Goal: Task Accomplishment & Management: Manage account settings

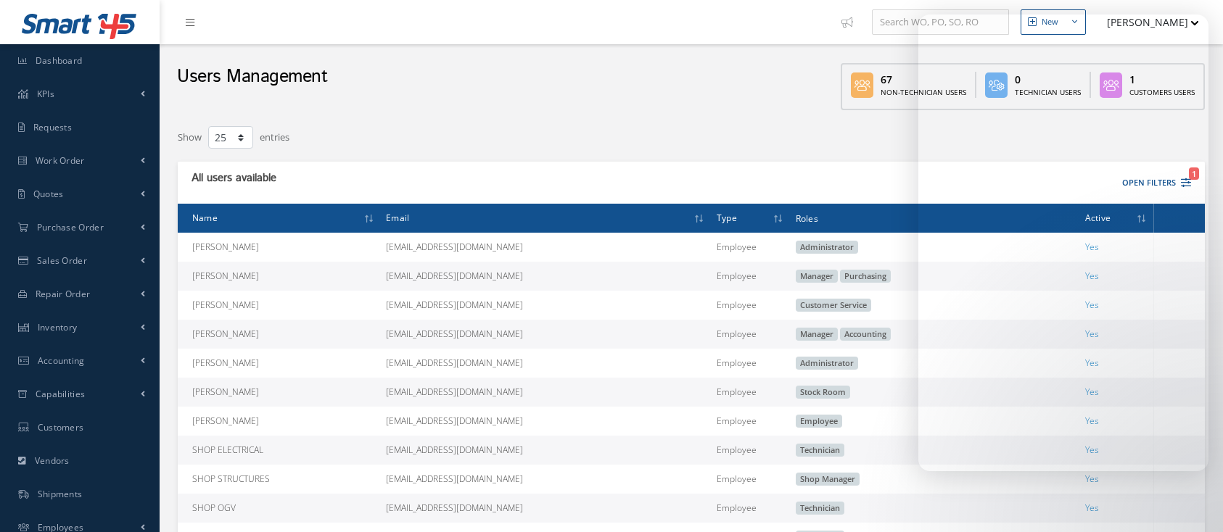
select select "25"
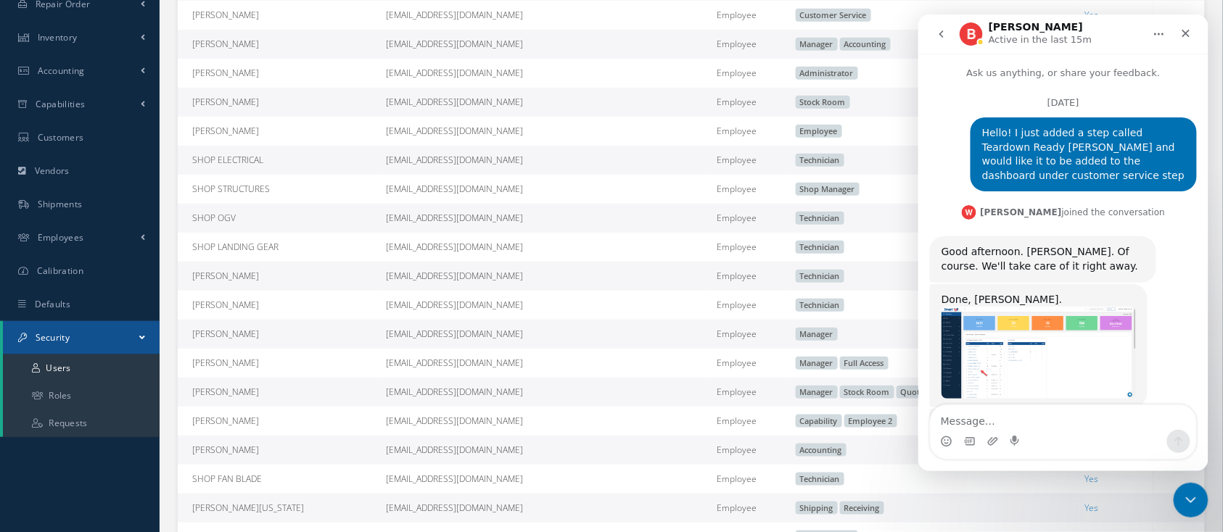
scroll to position [2819, 0]
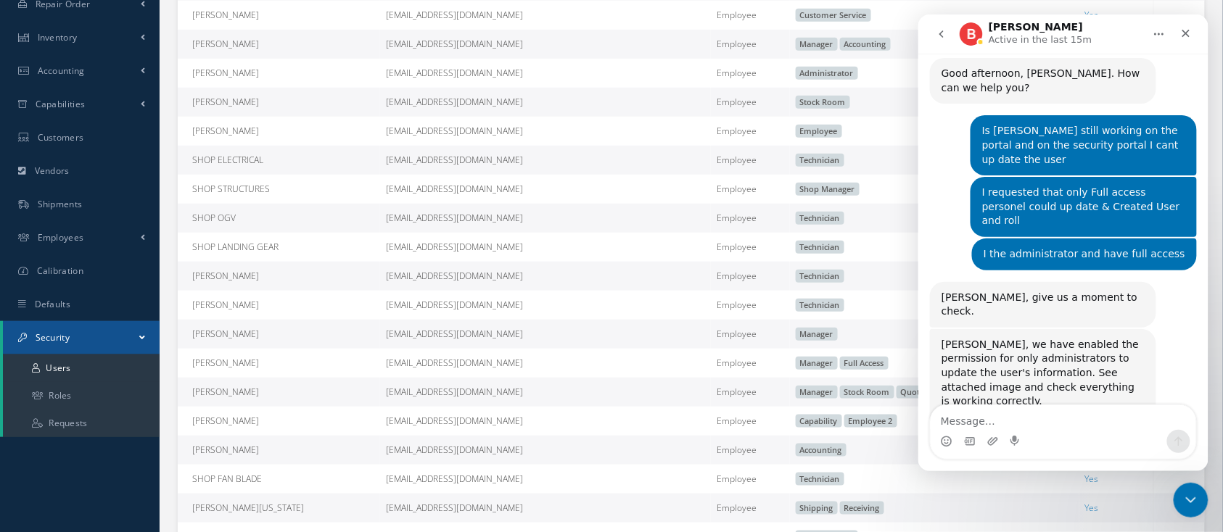
click at [1029, 408] on img "Betty says…" at bounding box center [1038, 451] width 194 height 86
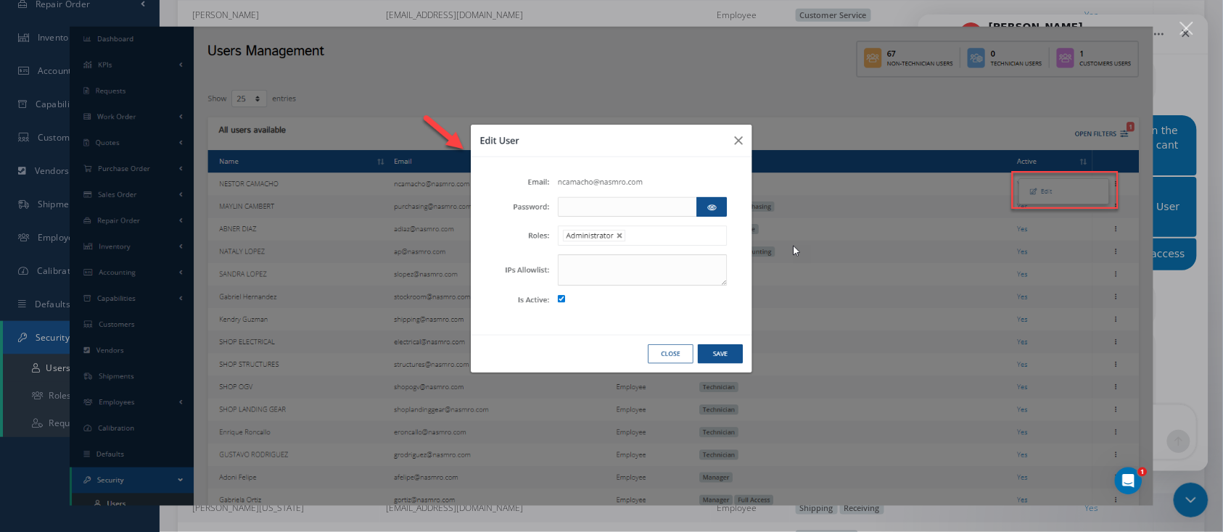
scroll to position [0, 0]
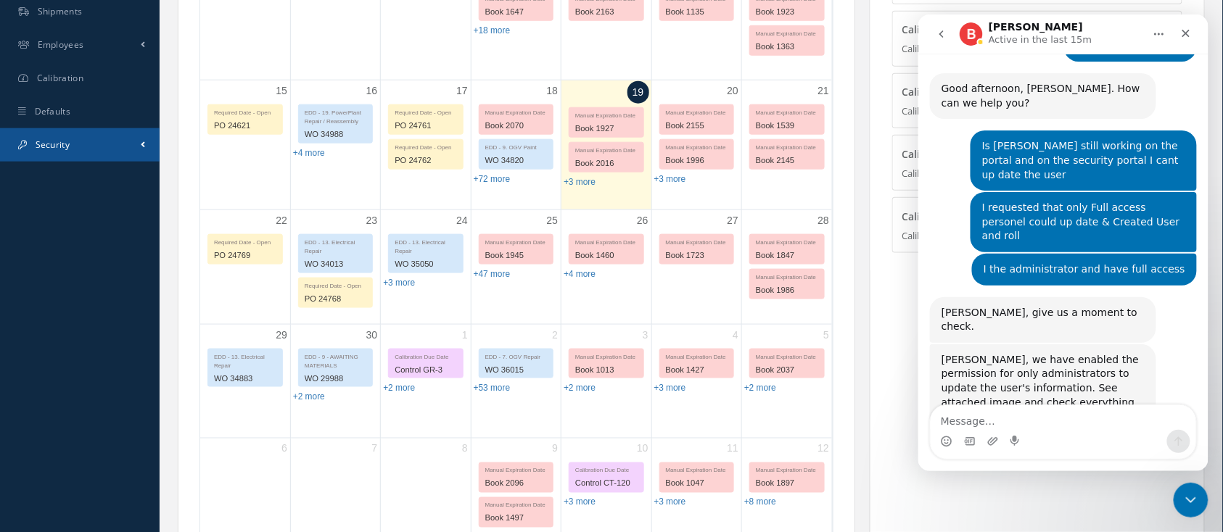
scroll to position [2819, 0]
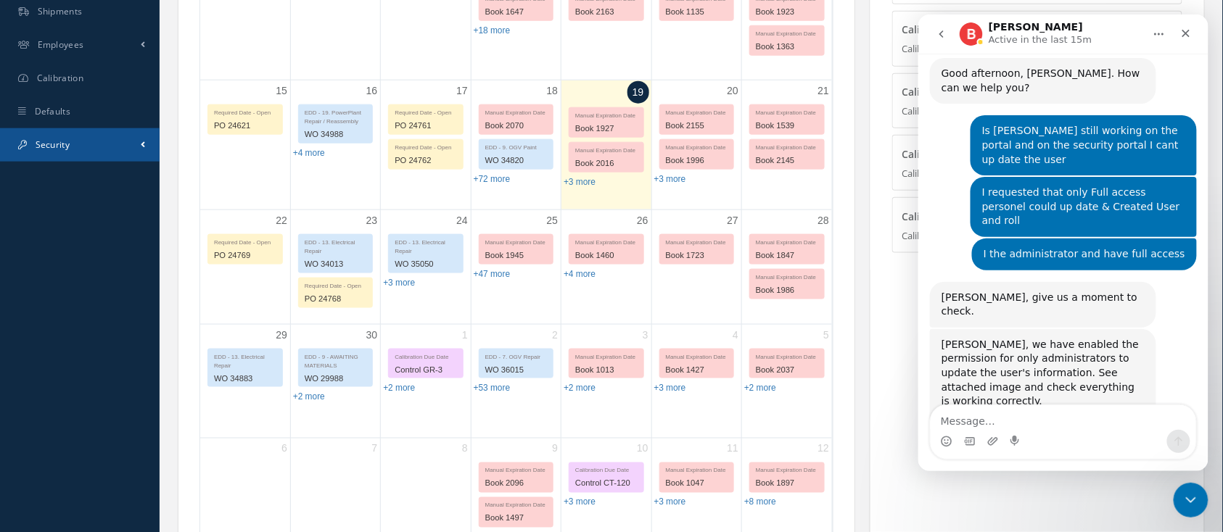
click at [59, 141] on span "Security" at bounding box center [53, 145] width 34 height 12
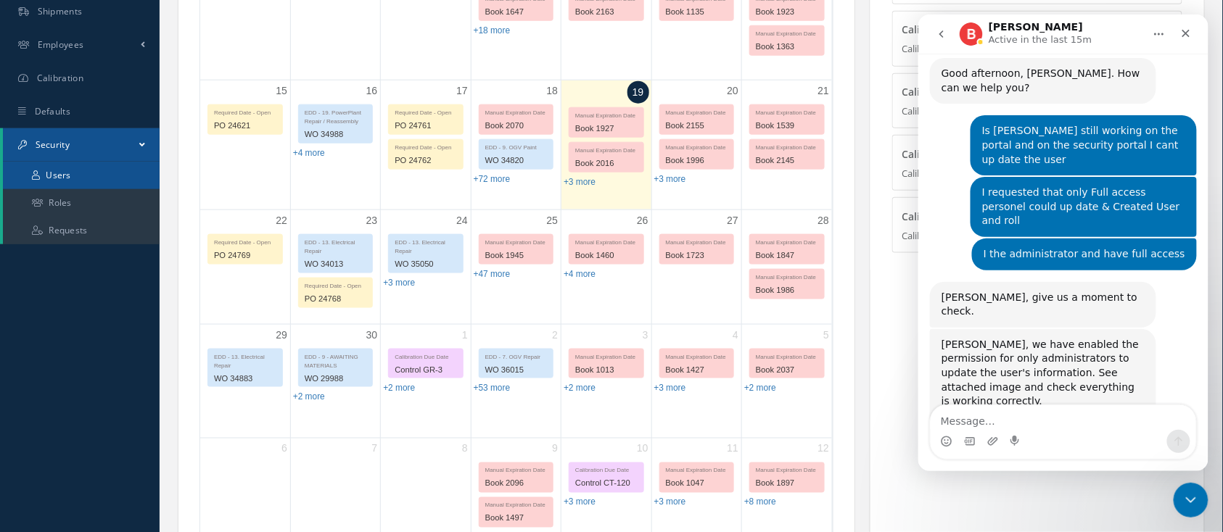
click at [75, 177] on link "Users" at bounding box center [81, 176] width 157 height 28
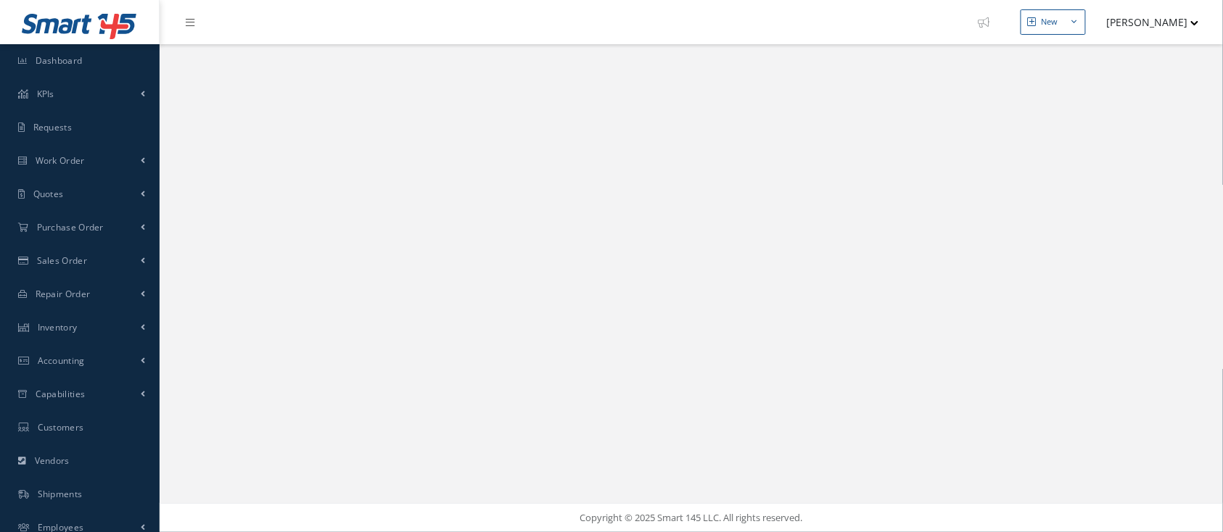
select select "25"
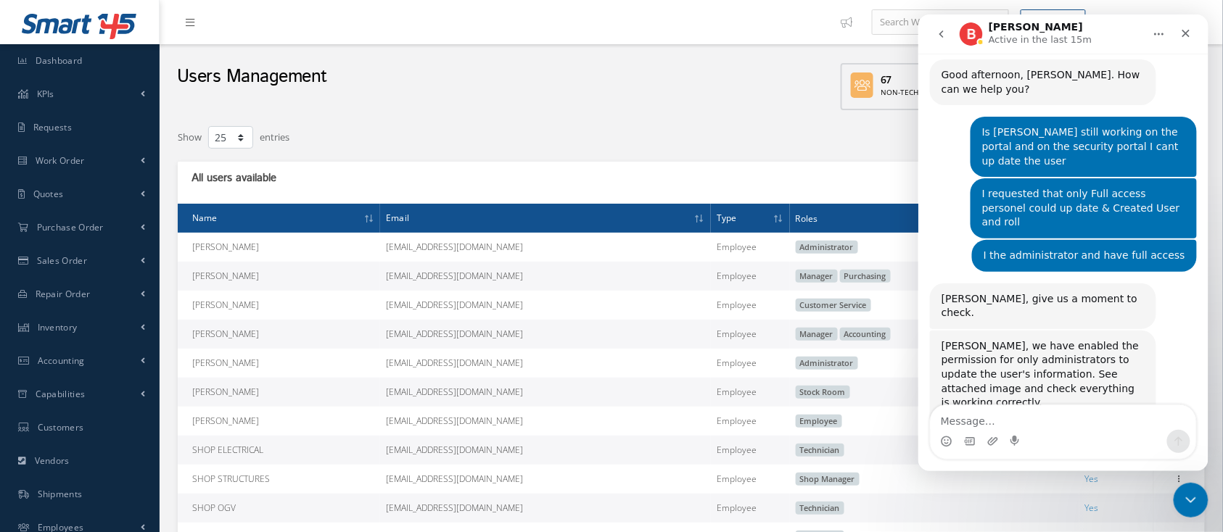
scroll to position [2819, 0]
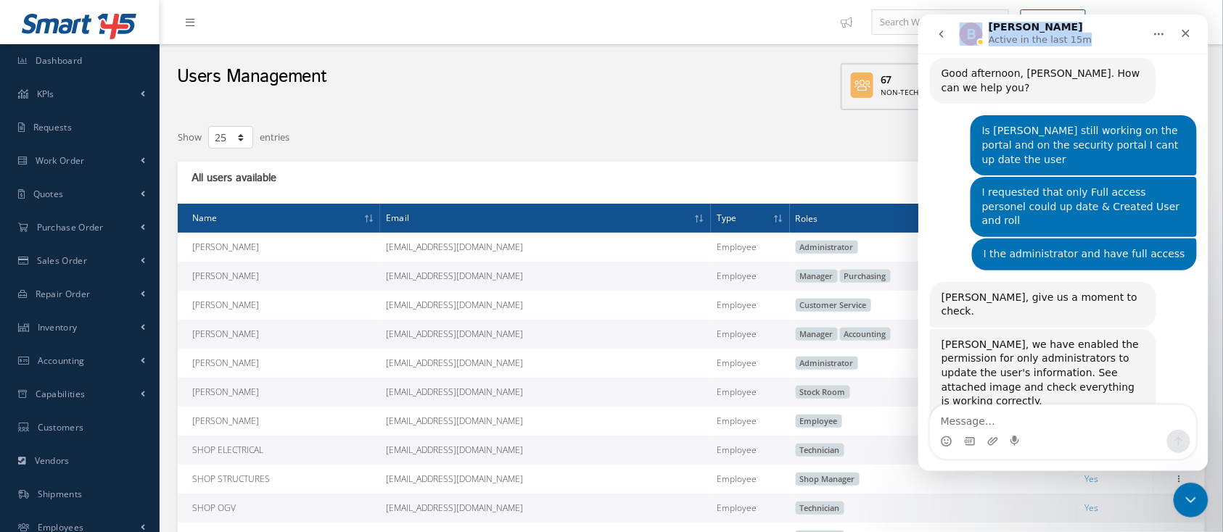
drag, startPoint x: 1128, startPoint y: 28, endPoint x: 805, endPoint y: 27, distance: 322.8
click at [918, 27] on html "[PERSON_NAME] Active in the last 15m Ask us anything, or share your feedback. […" at bounding box center [1063, 242] width 290 height 457
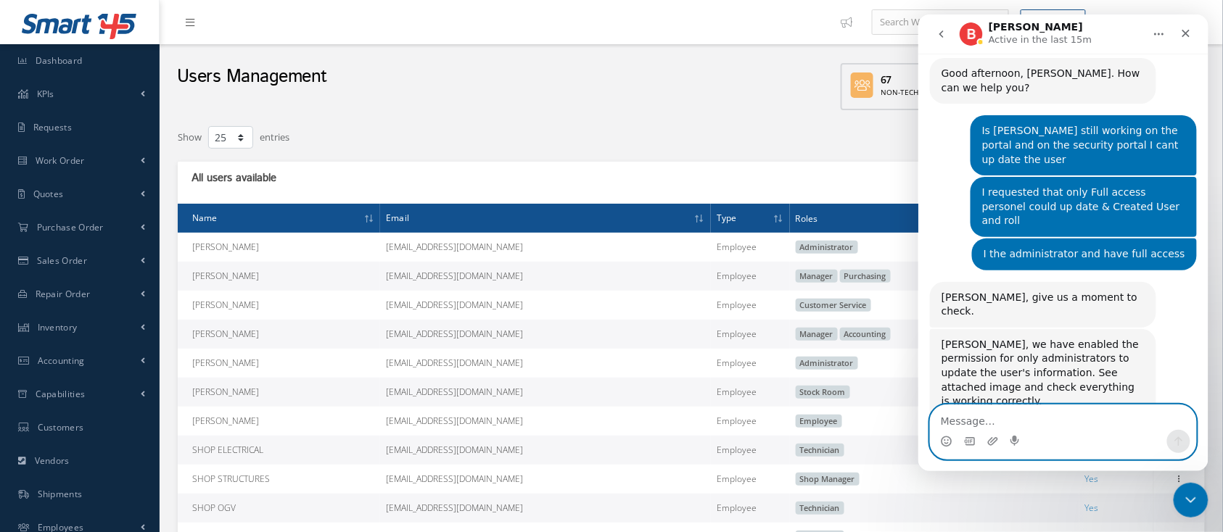
click at [1018, 417] on textarea "Message…" at bounding box center [1062, 417] width 265 height 25
type textarea "Thank"
click at [1177, 443] on icon "Send a message…" at bounding box center [1178, 441] width 12 height 12
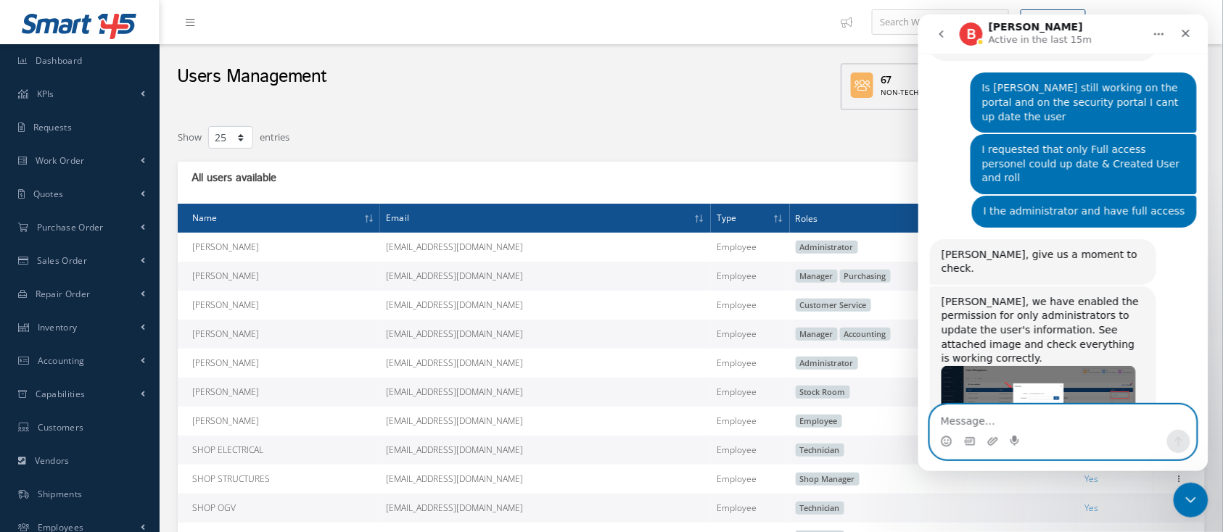
scroll to position [2862, 0]
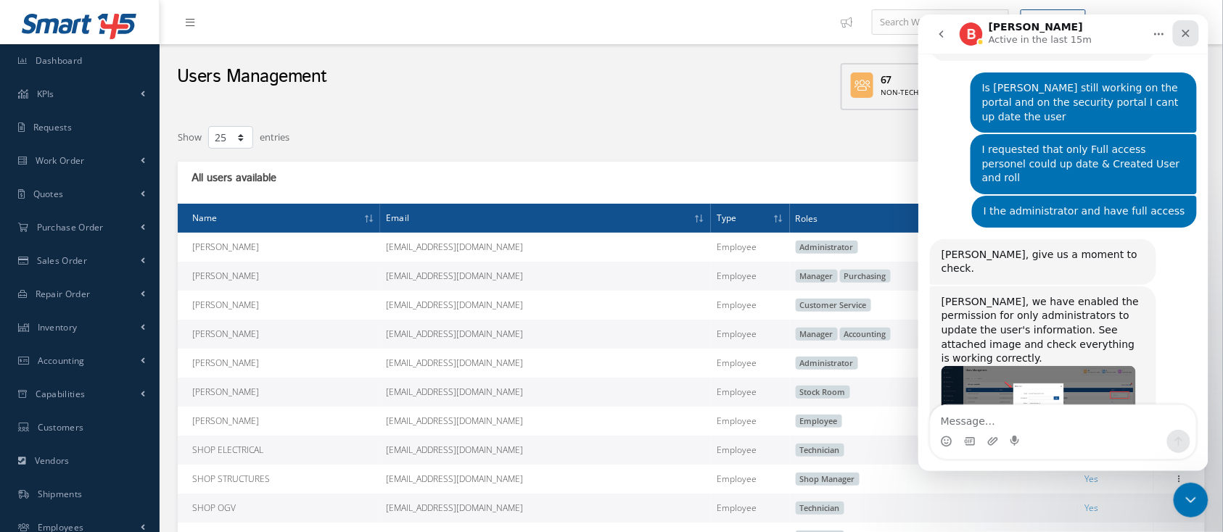
click at [1185, 34] on icon "Close" at bounding box center [1185, 33] width 12 height 12
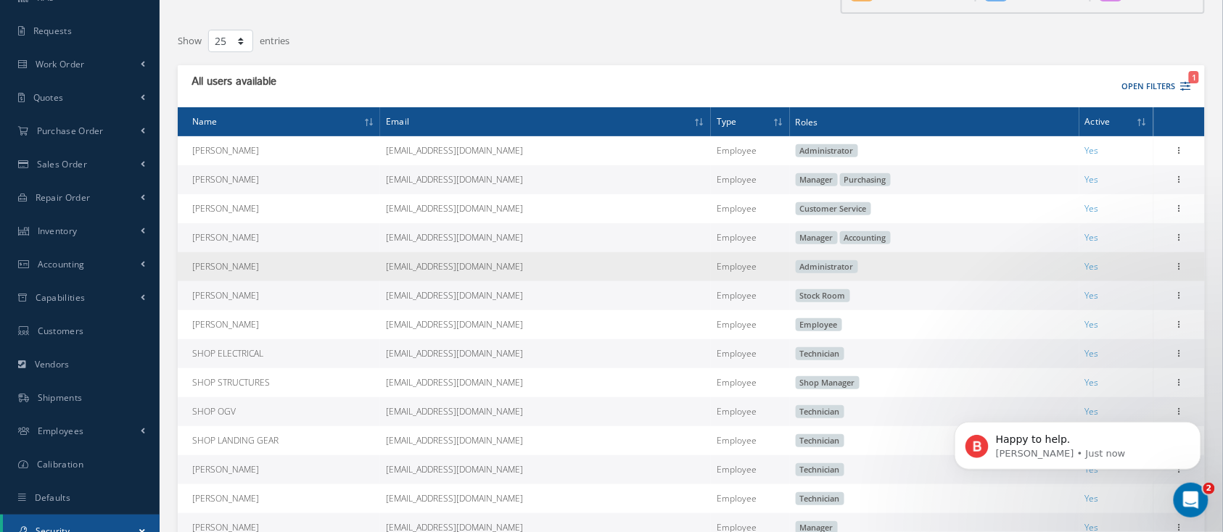
scroll to position [193, 0]
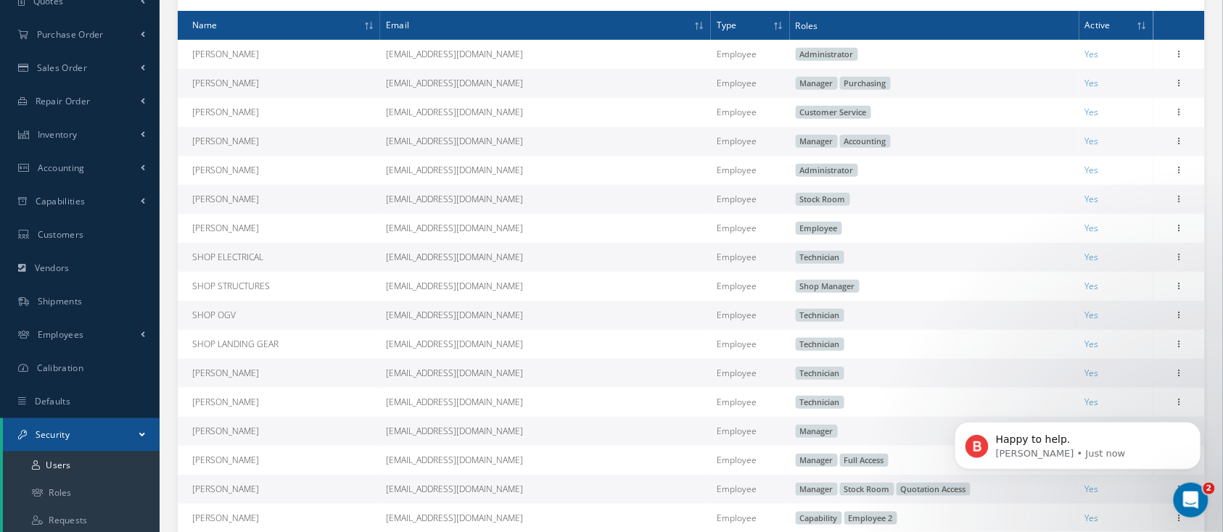
click at [1170, 403] on body "Happy to help. [PERSON_NAME] • Just now" at bounding box center [1077, 442] width 279 height 90
click at [1168, 403] on div "Happy to help. [PERSON_NAME] • Just now" at bounding box center [1077, 378] width 267 height 181
click at [1169, 403] on div "Happy to help. [PERSON_NAME] • Just now" at bounding box center [1077, 378] width 267 height 181
click at [1198, 427] on icon "Dismiss notification" at bounding box center [1197, 425] width 8 height 8
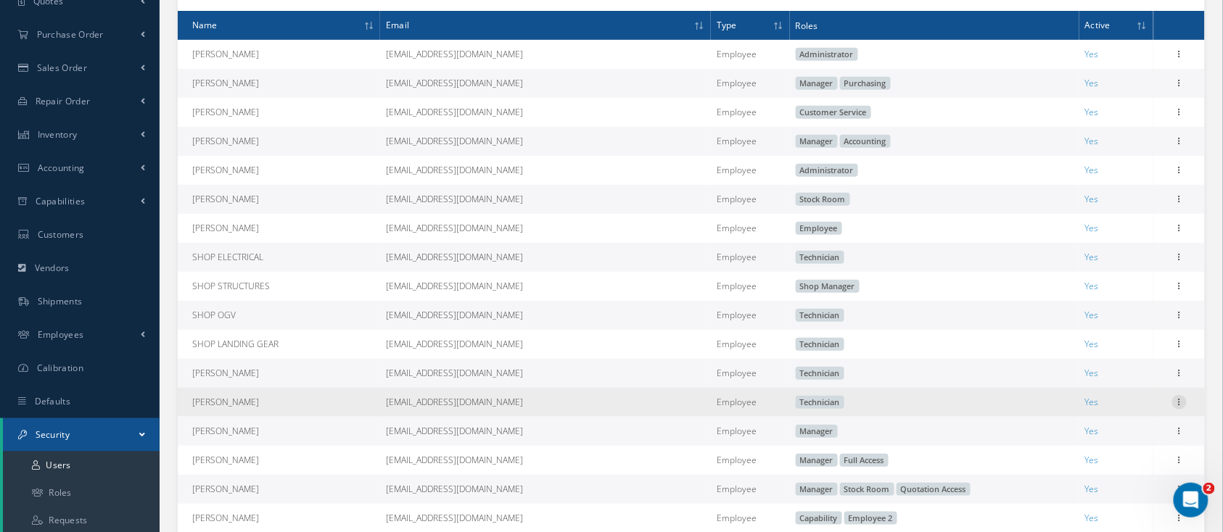
click at [1174, 406] on icon at bounding box center [1179, 401] width 15 height 12
click at [1148, 413] on link "Edit" at bounding box center [1112, 412] width 115 height 19
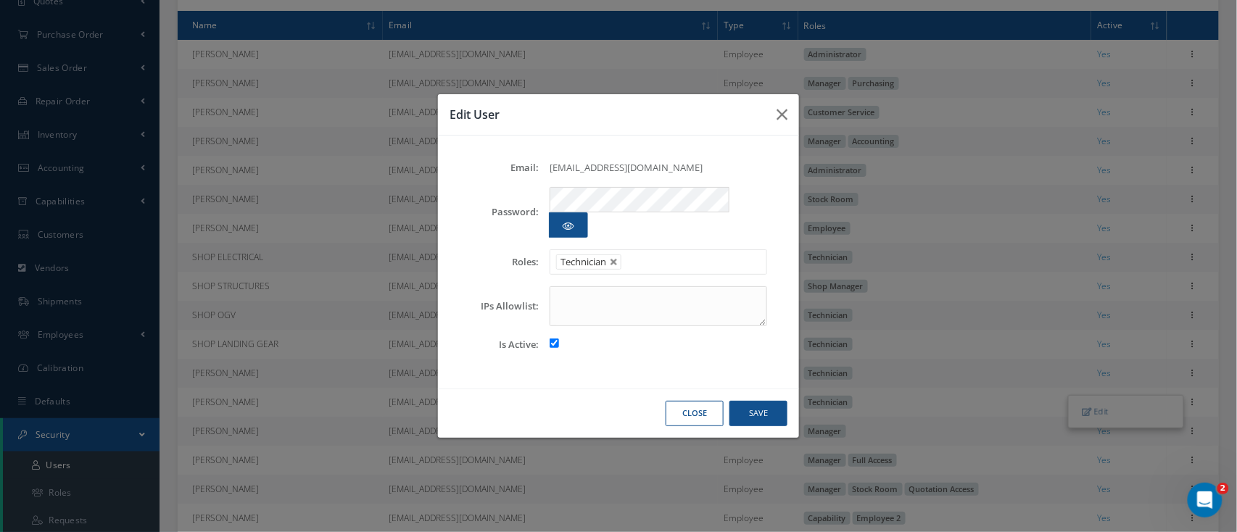
click at [660, 253] on ul "Technician" at bounding box center [659, 262] width 218 height 25
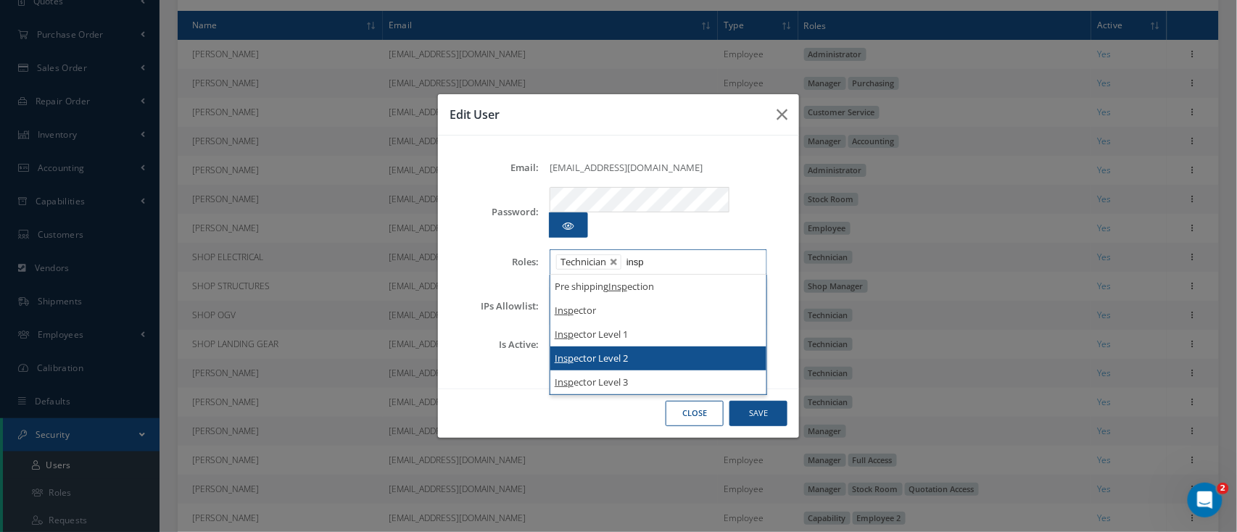
type input "insp"
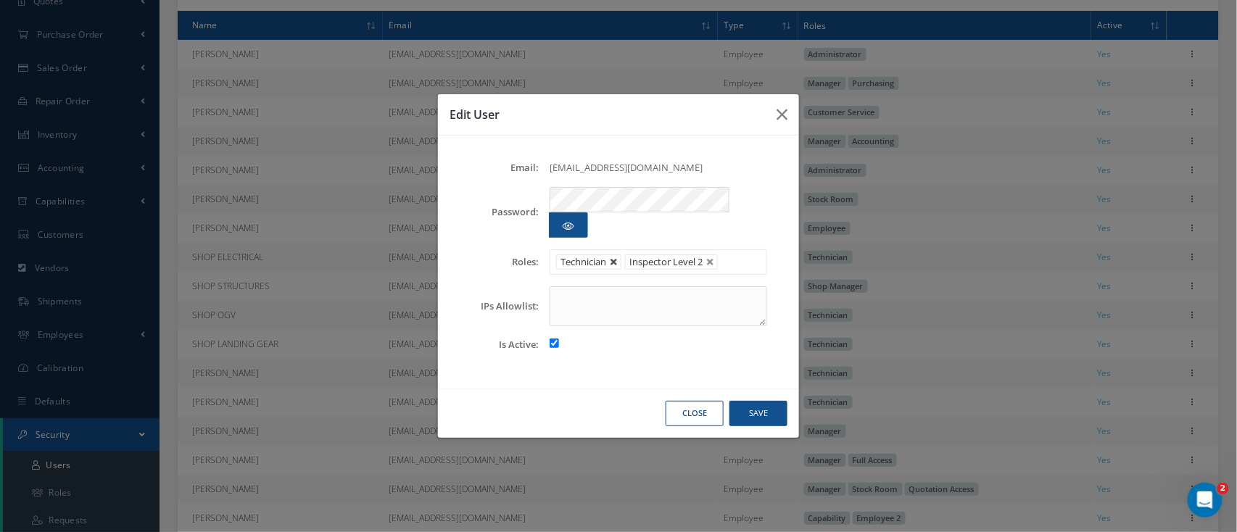
click at [614, 258] on link at bounding box center [614, 262] width 9 height 9
click at [775, 401] on button "Save" at bounding box center [759, 413] width 58 height 25
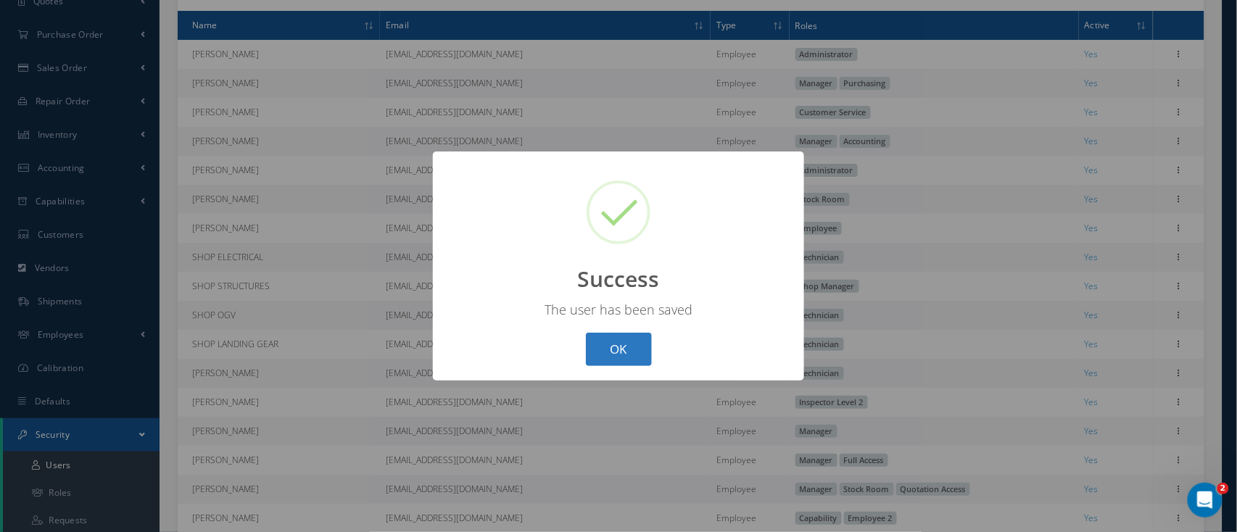
click at [629, 347] on button "OK" at bounding box center [619, 350] width 66 height 34
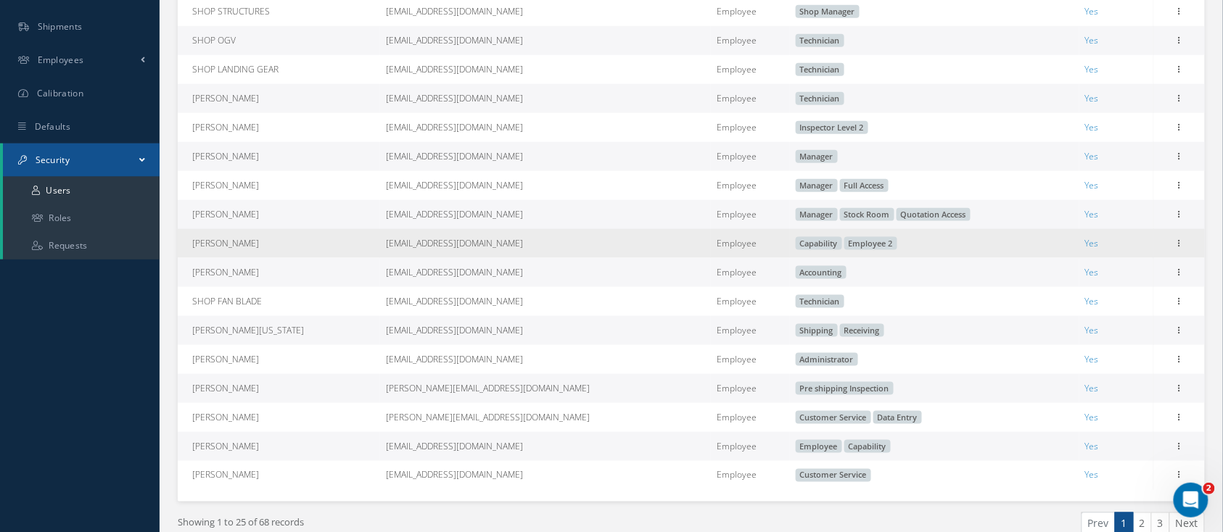
scroll to position [483, 0]
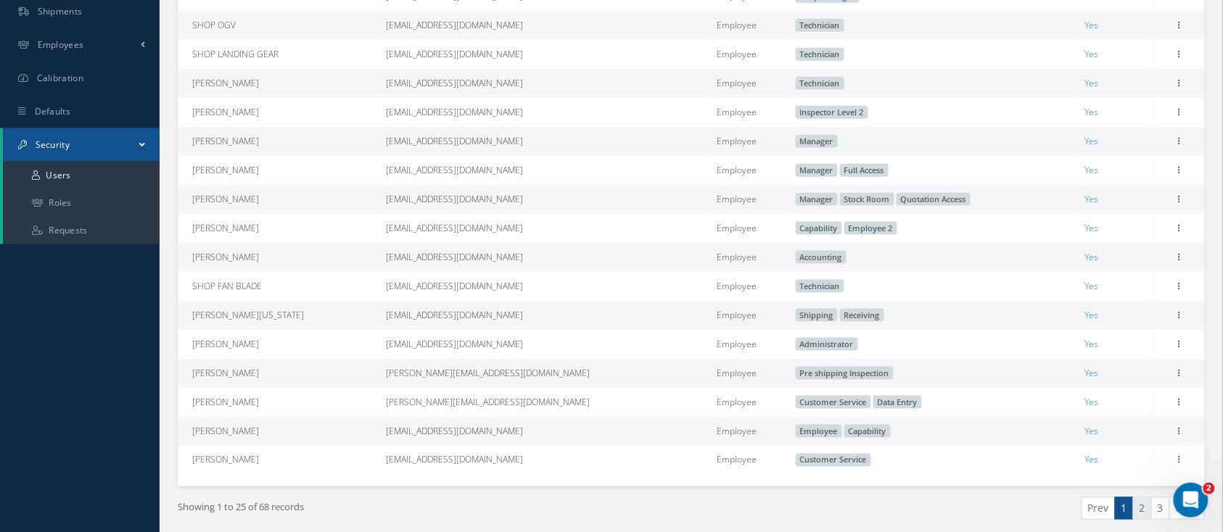
click at [1140, 516] on link "2" at bounding box center [1142, 509] width 19 height 22
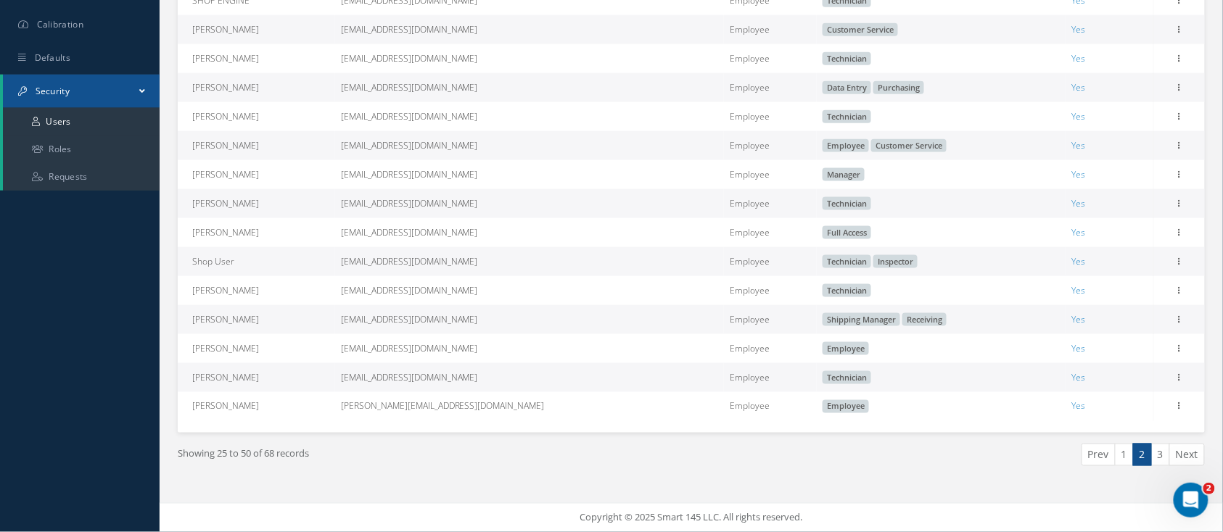
scroll to position [545, 0]
click at [1158, 453] on link "3" at bounding box center [1160, 455] width 19 height 22
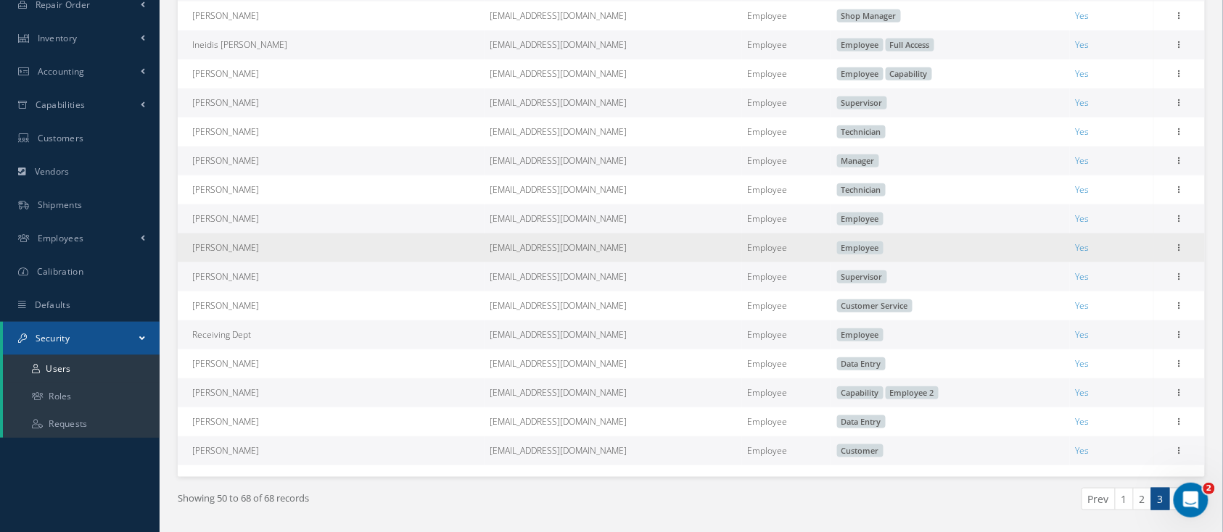
scroll to position [291, 0]
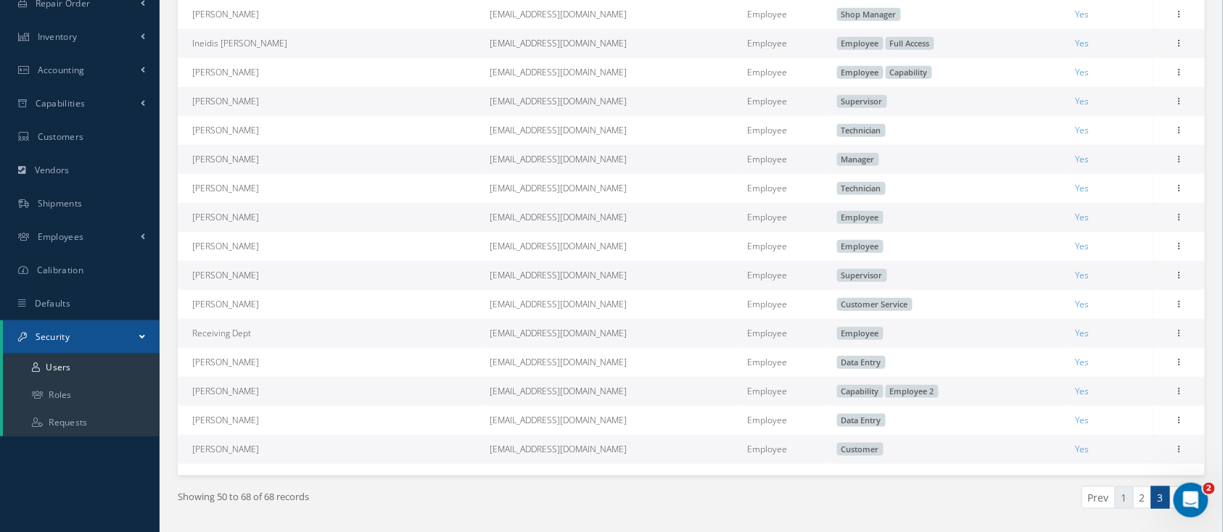
click at [1132, 509] on link "1" at bounding box center [1124, 498] width 19 height 22
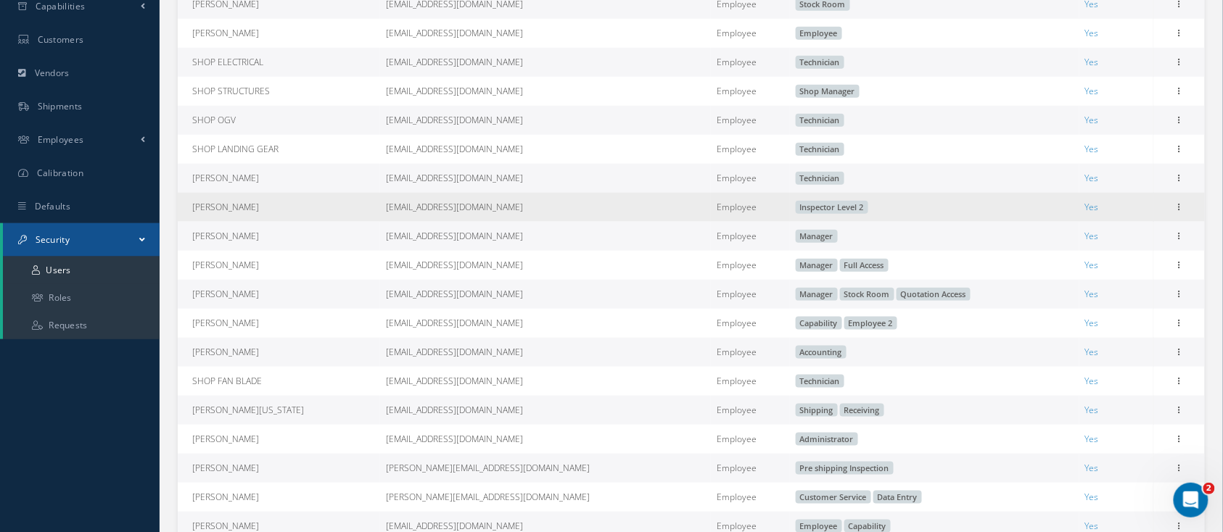
scroll to position [485, 0]
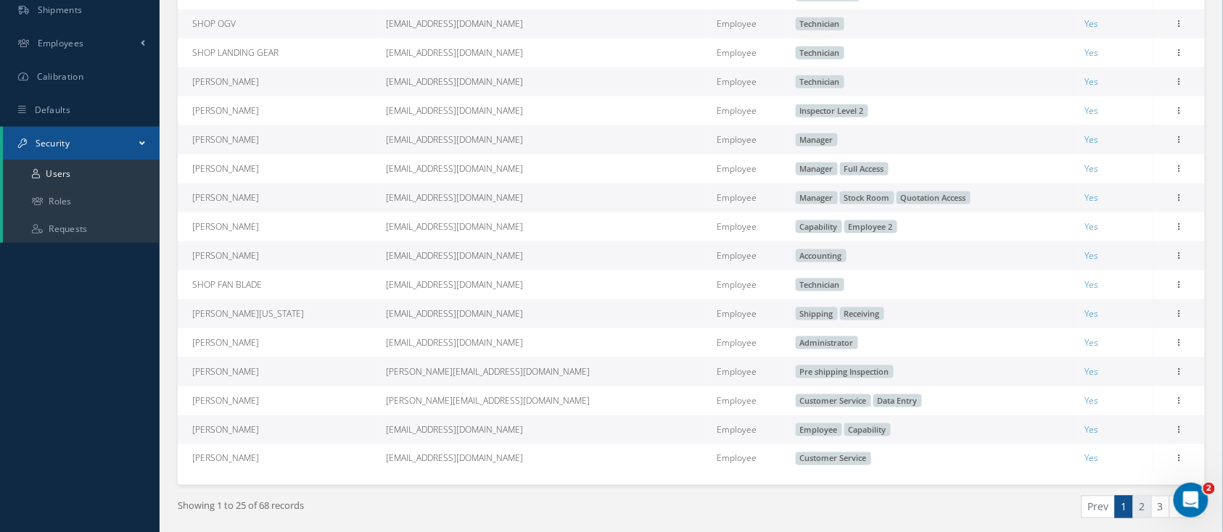
click at [1142, 516] on link "2" at bounding box center [1142, 507] width 19 height 22
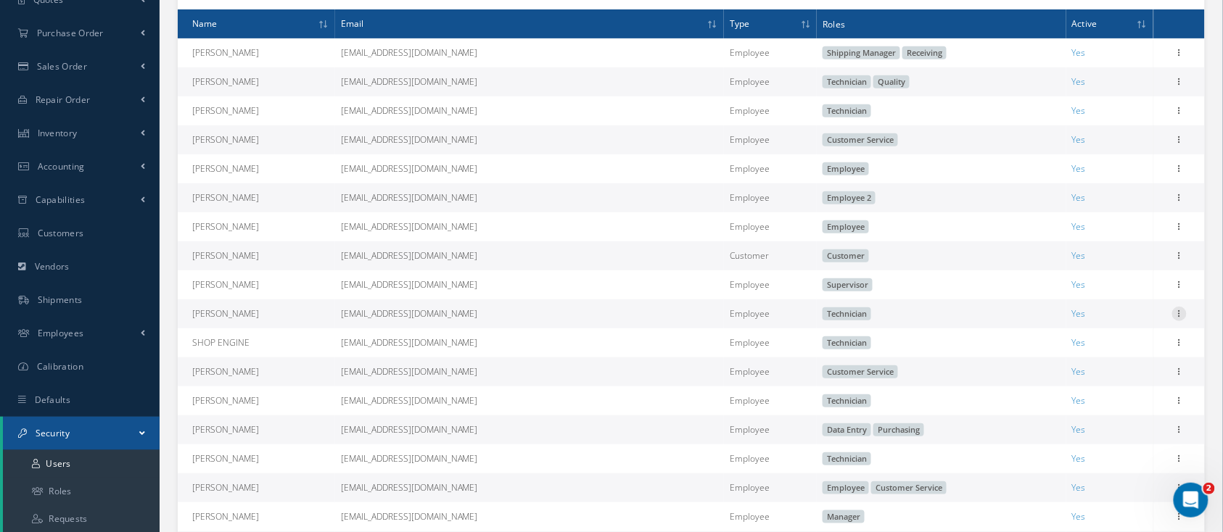
click at [1175, 313] on icon at bounding box center [1179, 313] width 15 height 12
click at [1117, 323] on link "Edit" at bounding box center [1112, 323] width 115 height 19
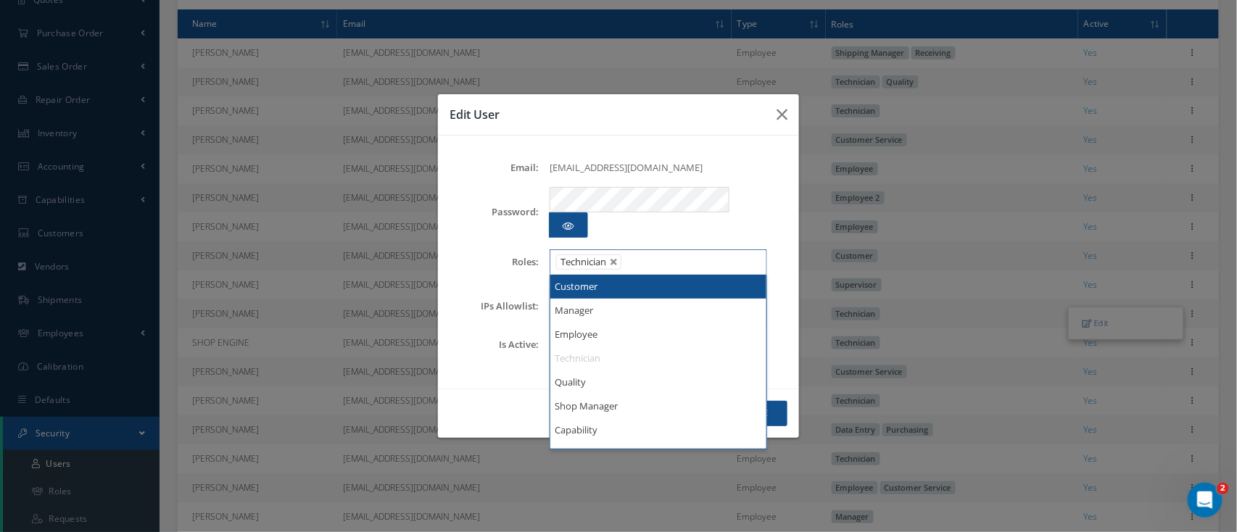
click at [643, 253] on input "text" at bounding box center [636, 262] width 18 height 18
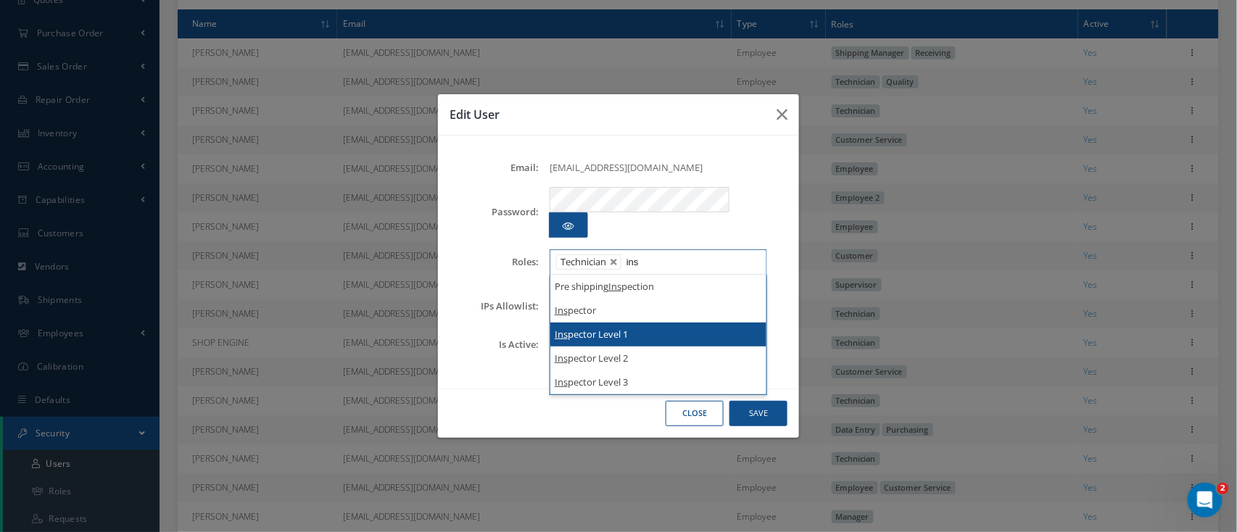
type input "ins"
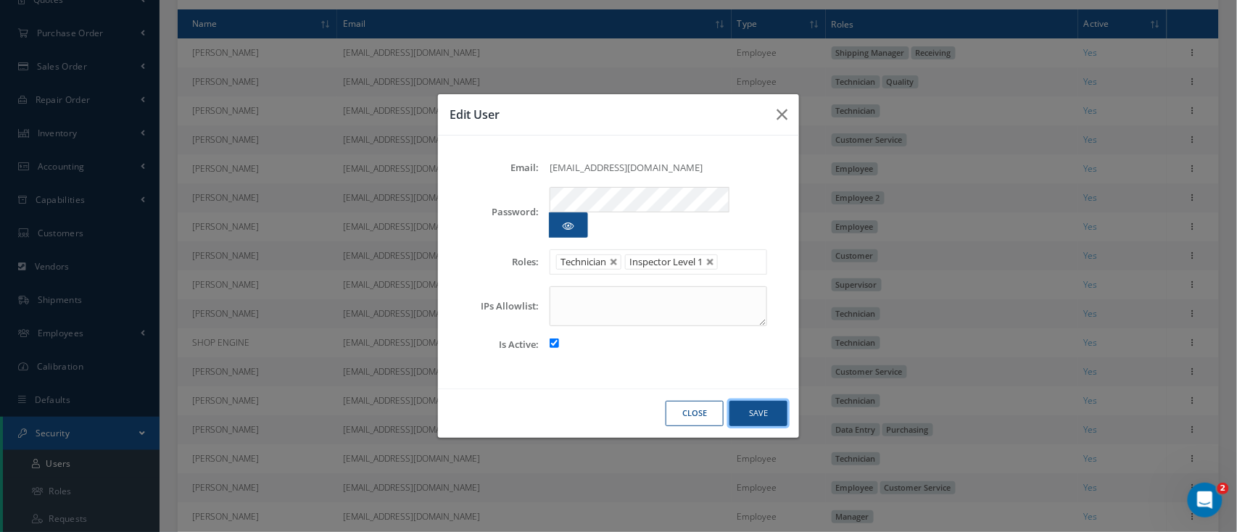
click at [754, 403] on button "Save" at bounding box center [759, 413] width 58 height 25
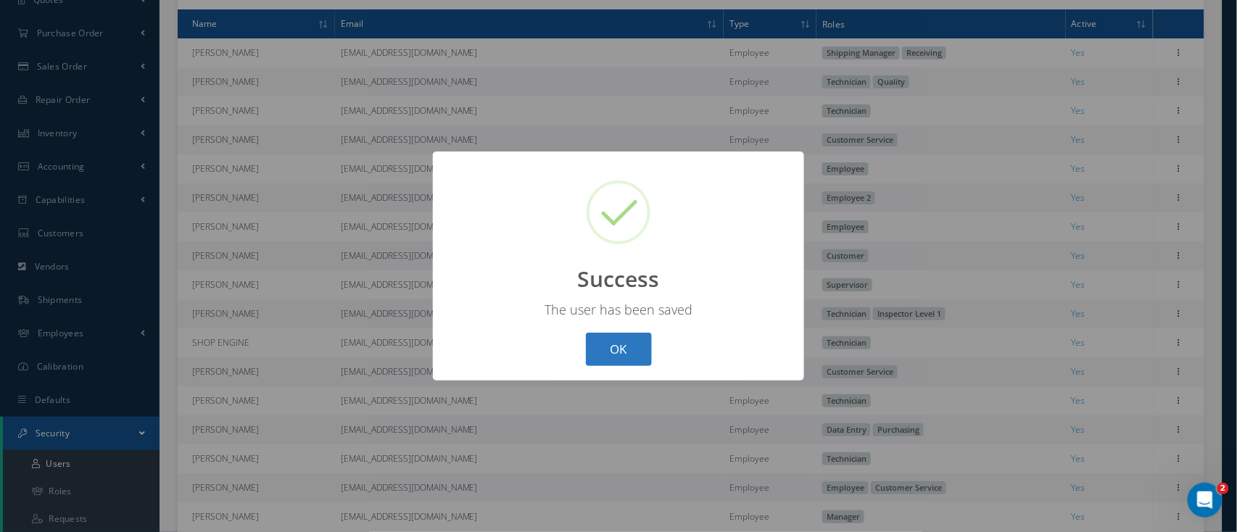
click at [606, 350] on button "OK" at bounding box center [619, 350] width 66 height 34
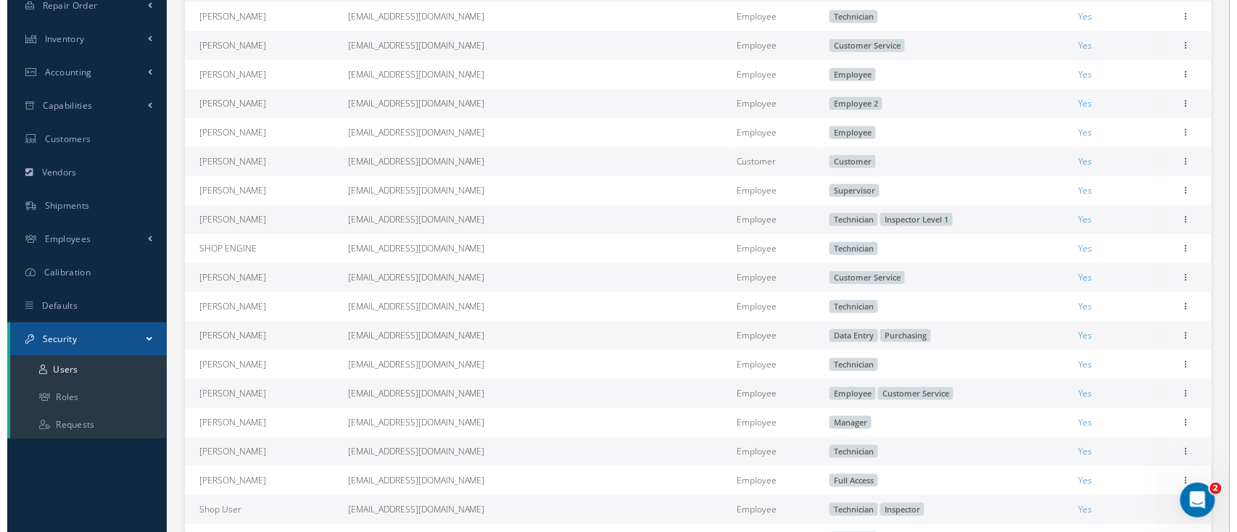
scroll to position [291, 0]
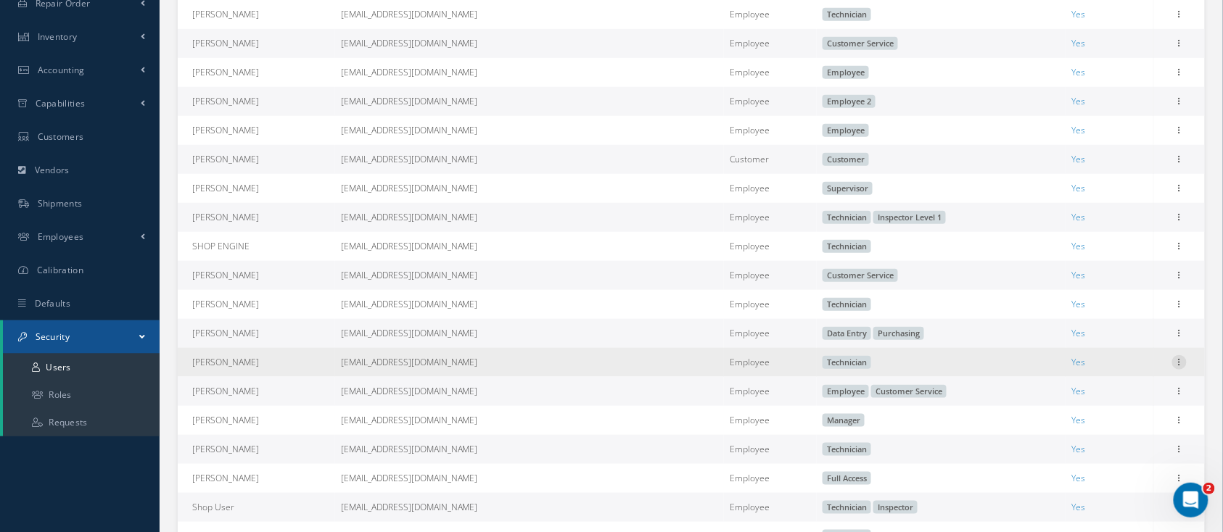
click at [1178, 367] on icon at bounding box center [1179, 361] width 15 height 12
click at [1127, 371] on link "Edit" at bounding box center [1112, 372] width 115 height 19
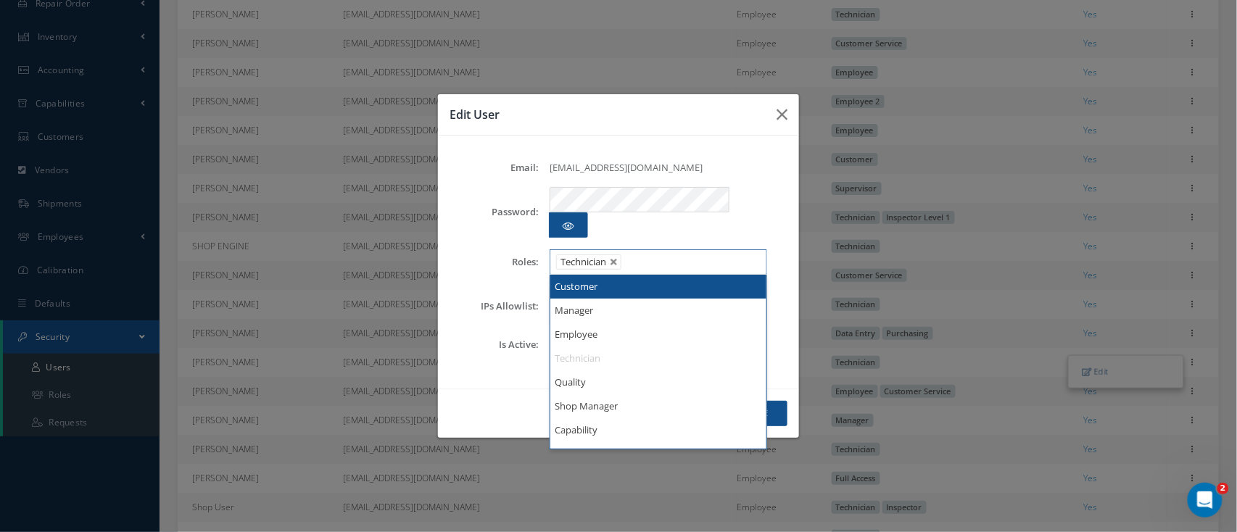
drag, startPoint x: 665, startPoint y: 253, endPoint x: 672, endPoint y: 250, distance: 7.5
click at [672, 250] on ul "Technician" at bounding box center [659, 262] width 218 height 25
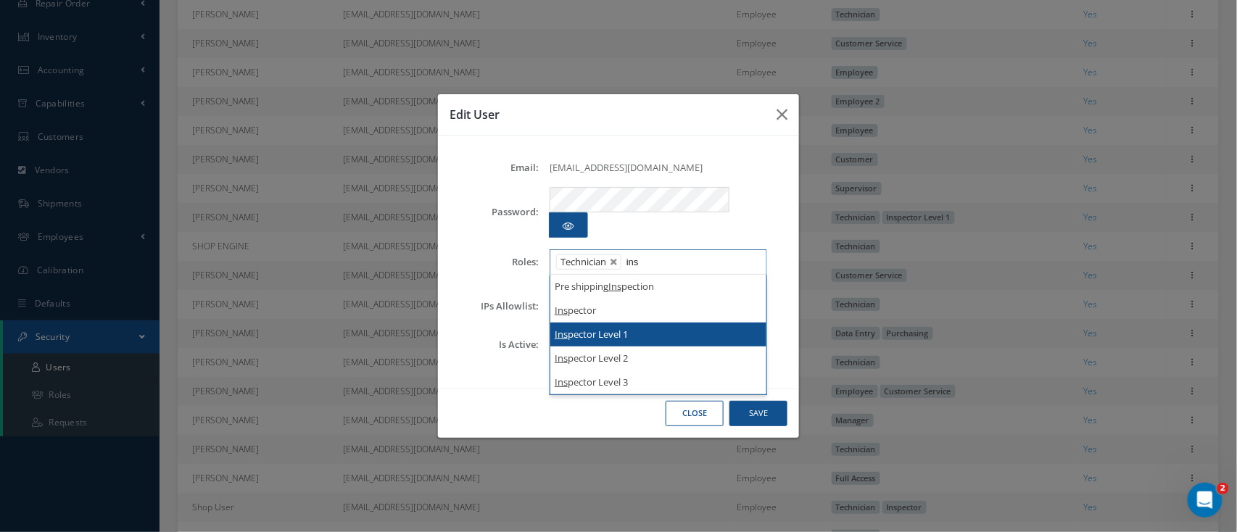
type input "ins"
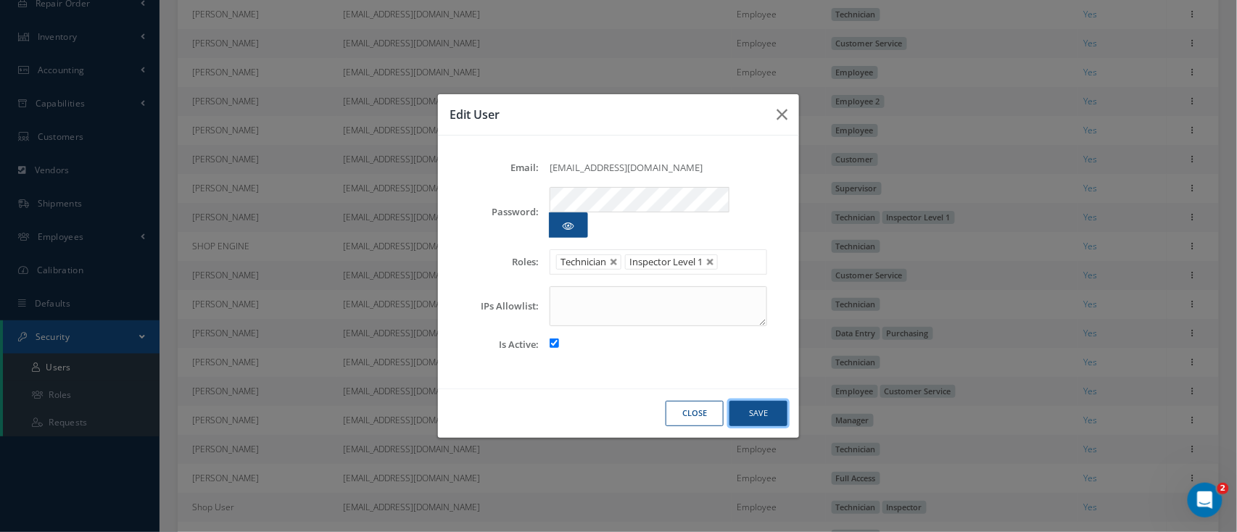
click at [758, 401] on button "Save" at bounding box center [759, 413] width 58 height 25
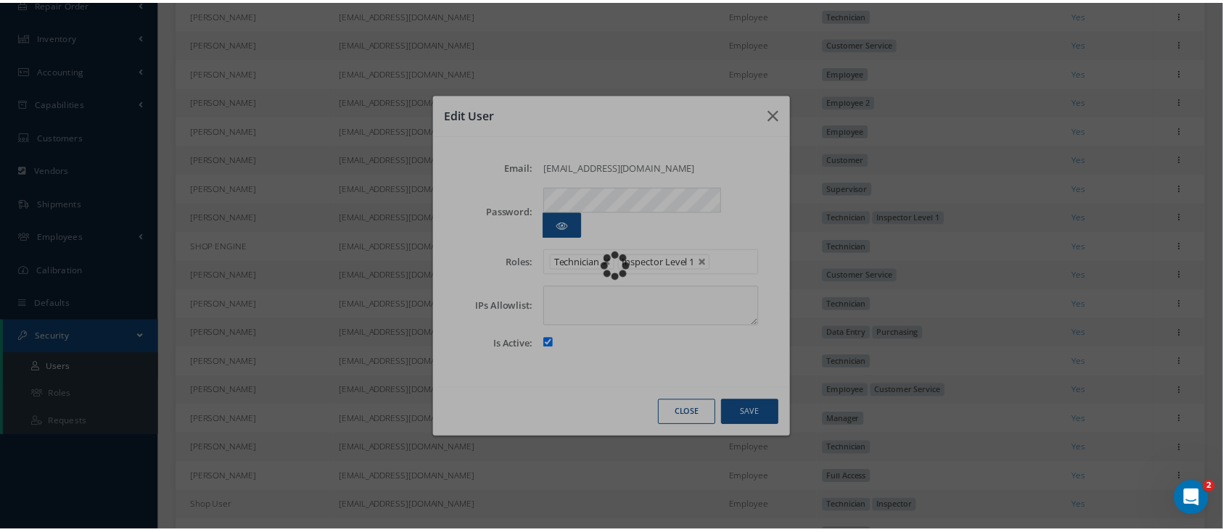
scroll to position [194, 0]
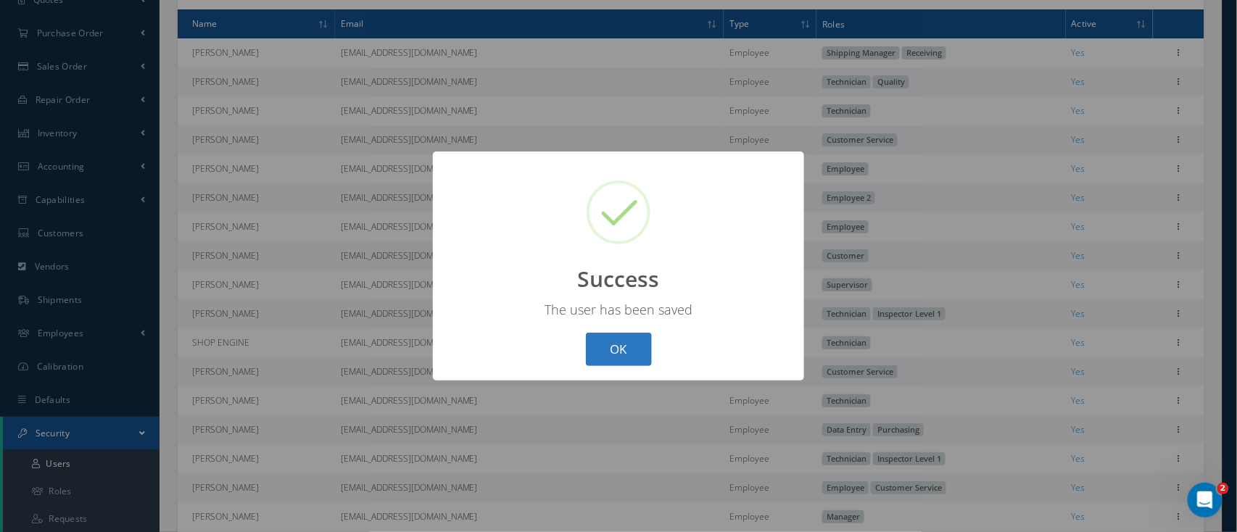
click at [627, 358] on button "OK" at bounding box center [619, 350] width 66 height 34
